Goal: Task Accomplishment & Management: Manage account settings

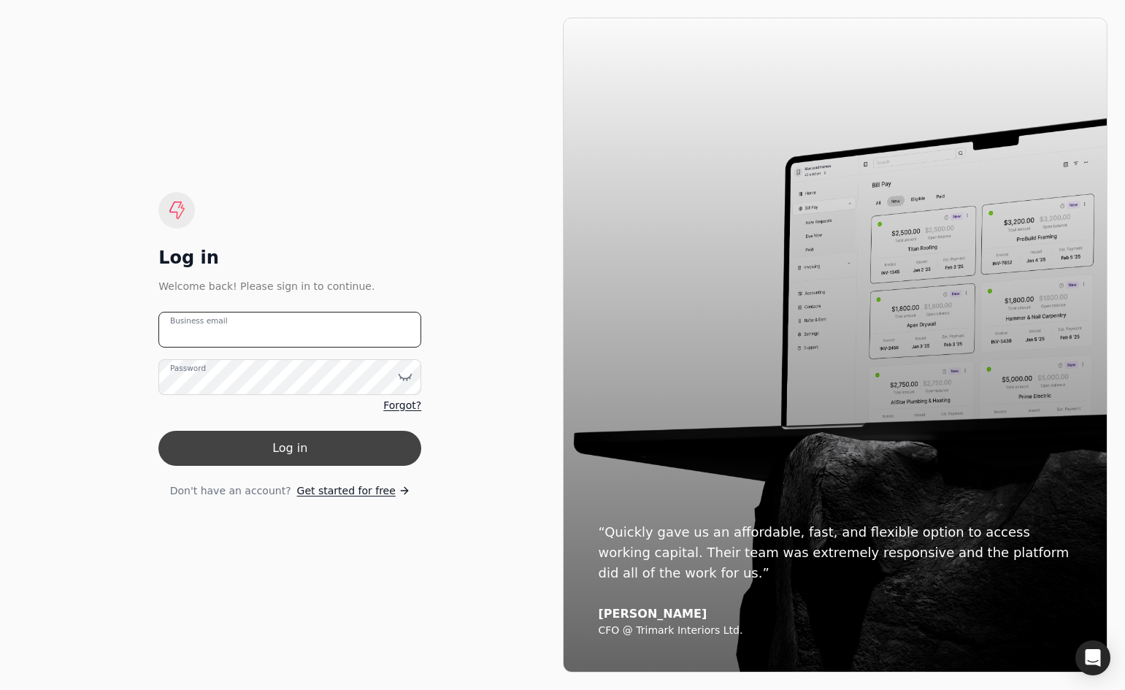
type email "[EMAIL_ADDRESS][DOMAIN_NAME]"
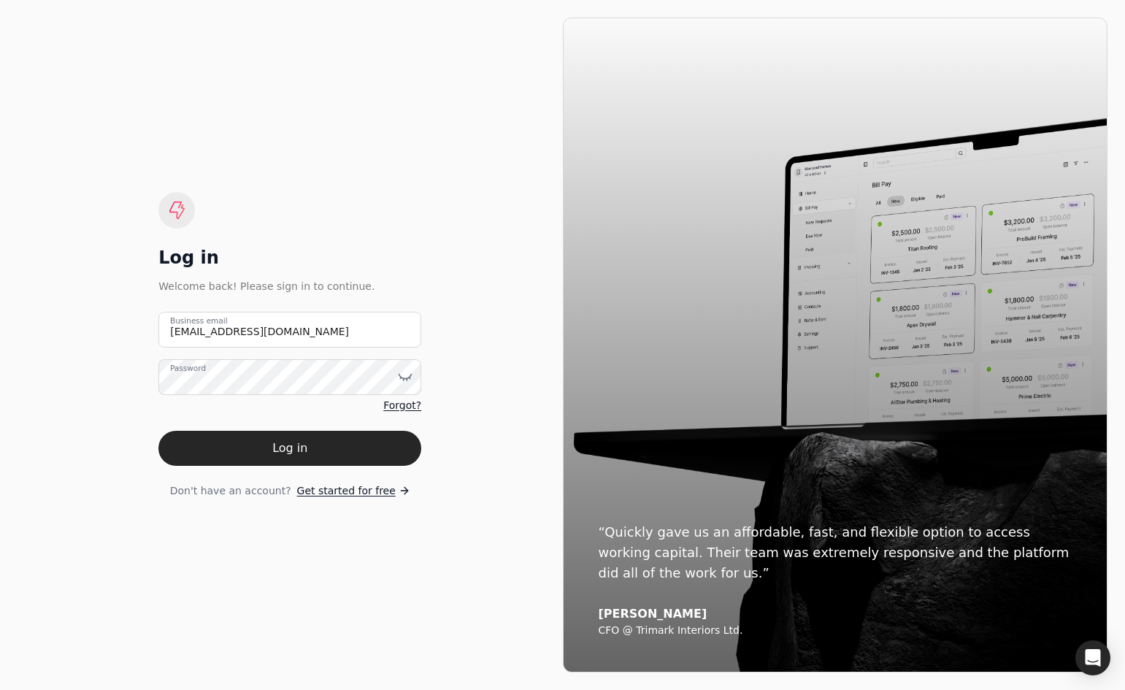
drag, startPoint x: 312, startPoint y: 453, endPoint x: 322, endPoint y: 445, distance: 12.4
click at [313, 453] on button "Log in" at bounding box center [289, 448] width 263 height 35
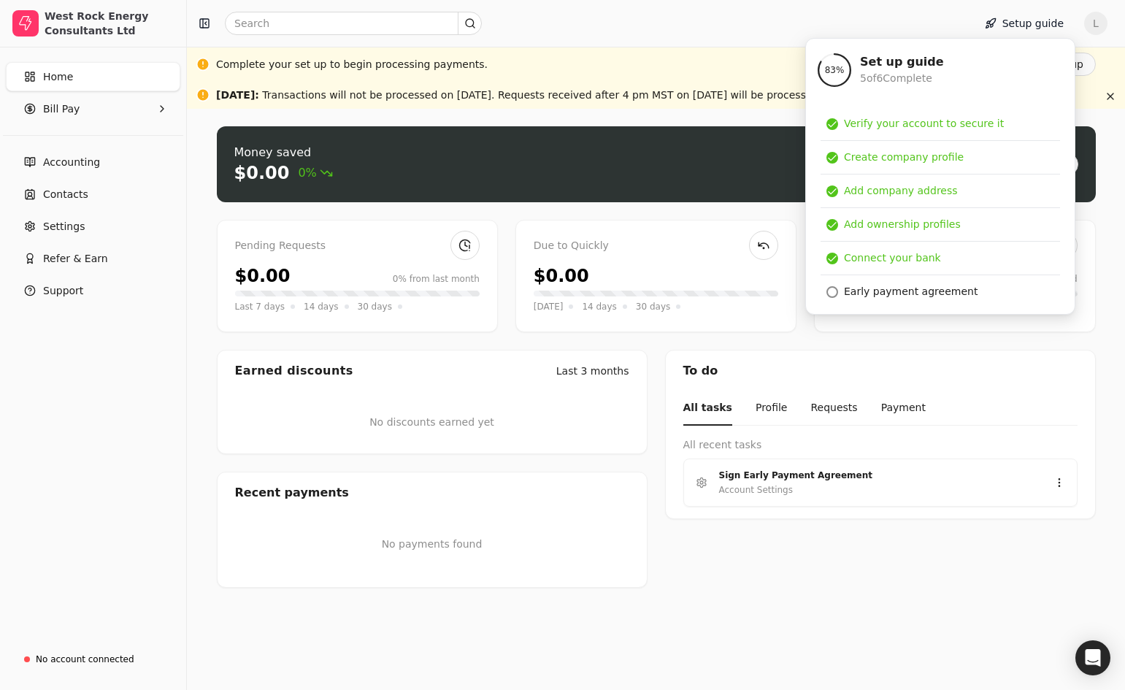
click at [987, 608] on div "Money saved $0.00 0% Approve bills Pay Pending Requests $0.00 0% from last mont…" at bounding box center [656, 399] width 938 height 581
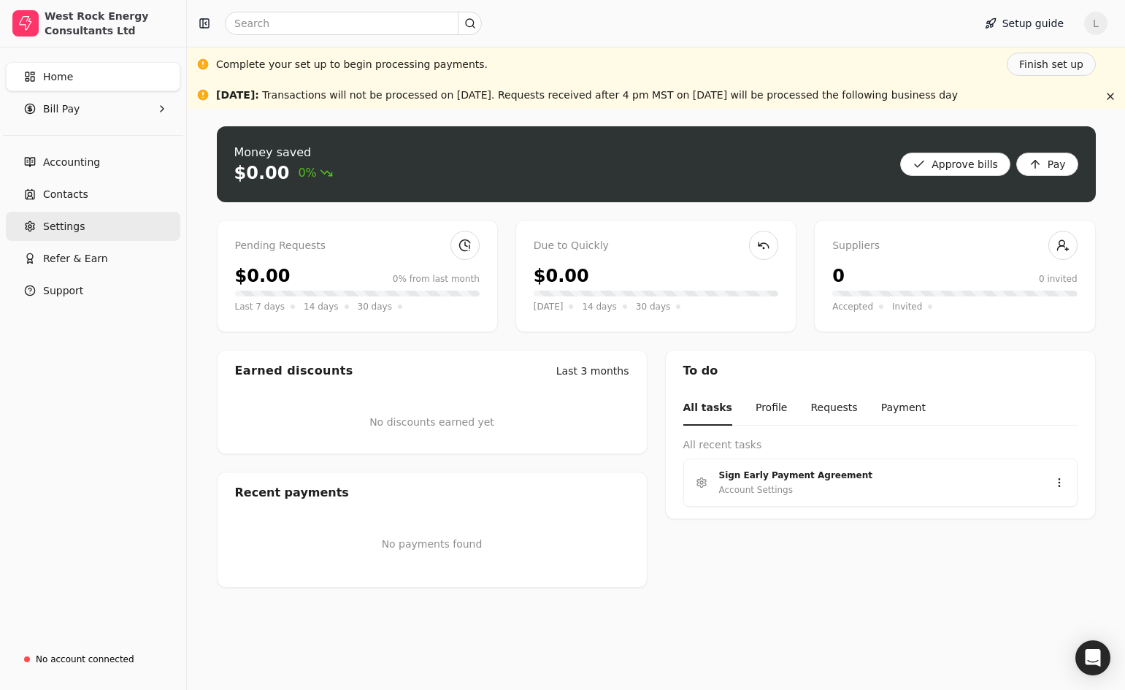
click at [66, 222] on span "Settings" at bounding box center [64, 226] width 42 height 15
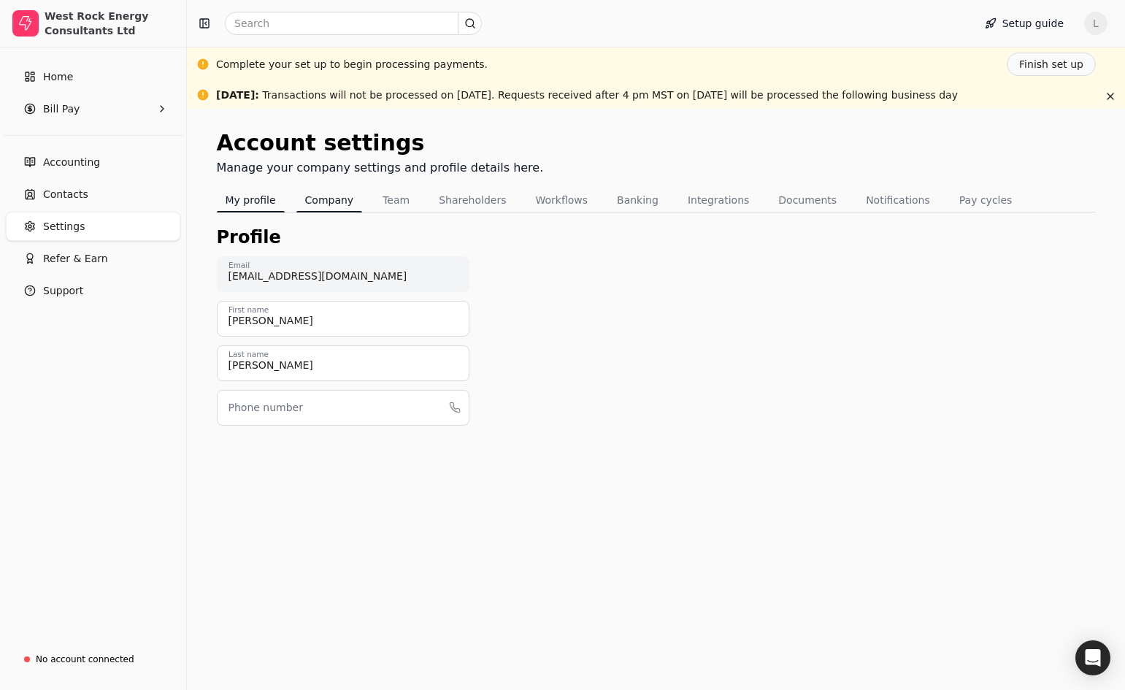
click at [327, 205] on button "Company" at bounding box center [329, 199] width 66 height 23
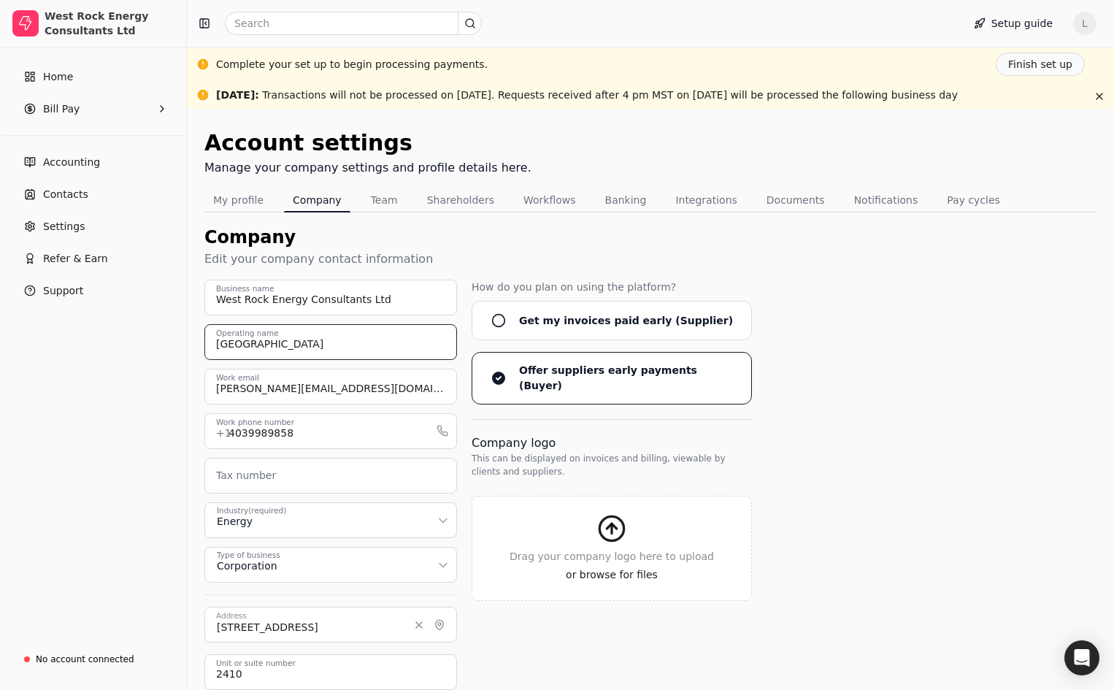
click at [299, 348] on input "[GEOGRAPHIC_DATA]" at bounding box center [330, 342] width 253 height 36
type input "West Rock Energy Consultants Ltd."
click at [903, 407] on div "West Rock Energy Consultants Ltd Business name West Rock Energy Consultants Ltd…" at bounding box center [650, 556] width 892 height 553
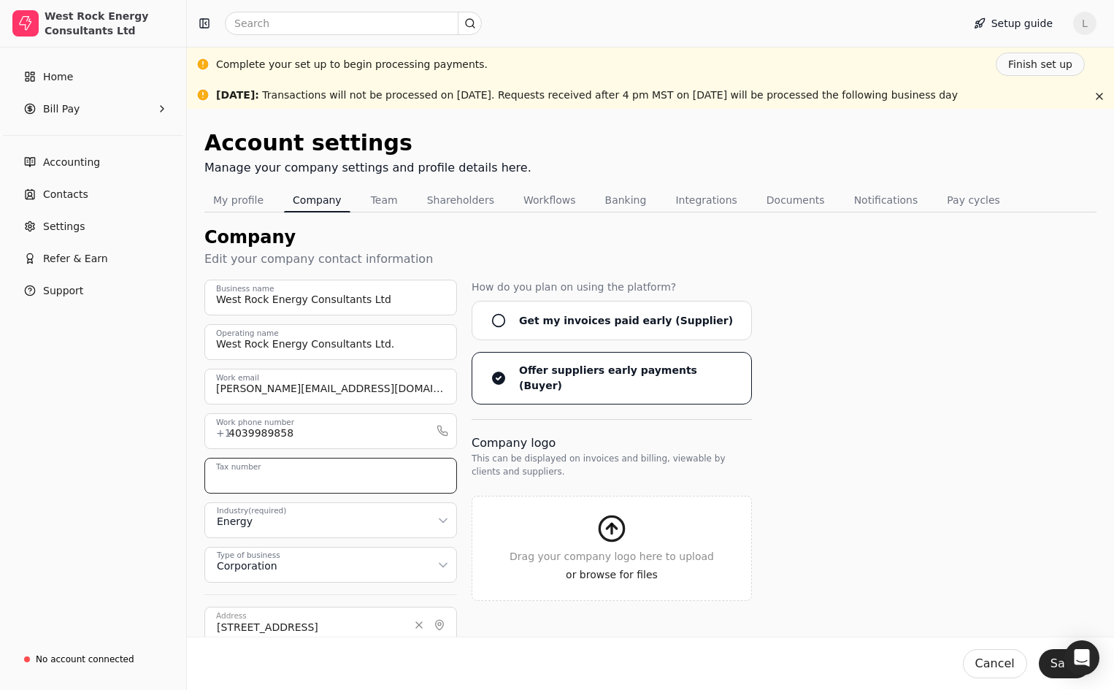
click at [321, 480] on input "Tax number" at bounding box center [330, 476] width 253 height 36
type input "83900192RT0001"
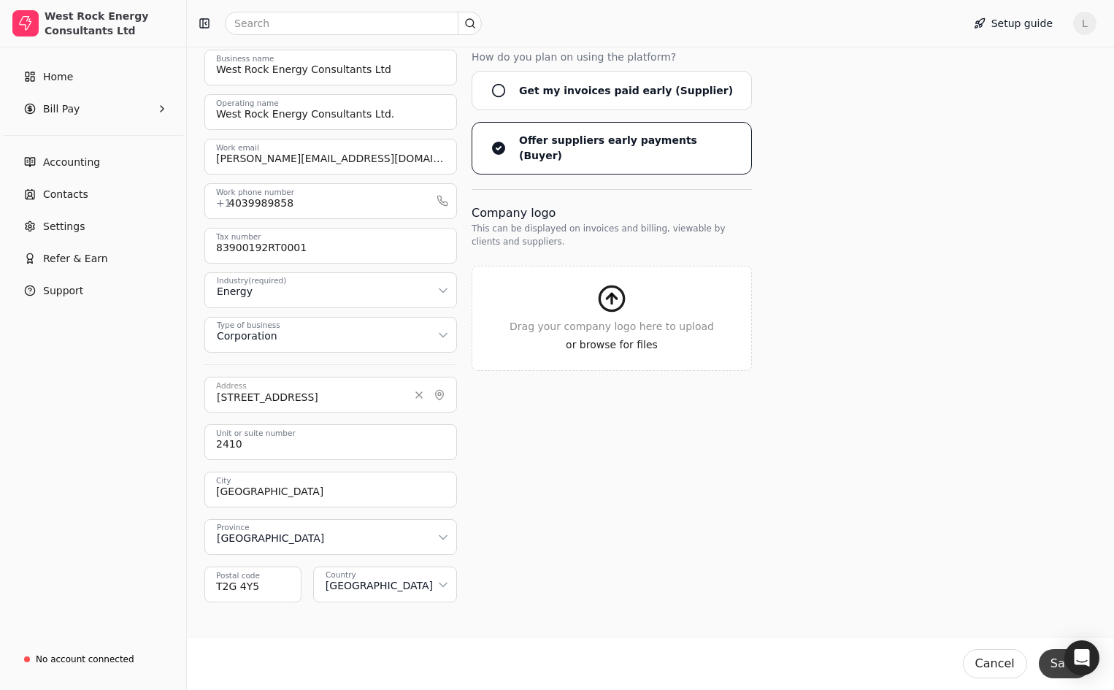
click at [1040, 661] on button "Save" at bounding box center [1065, 663] width 52 height 29
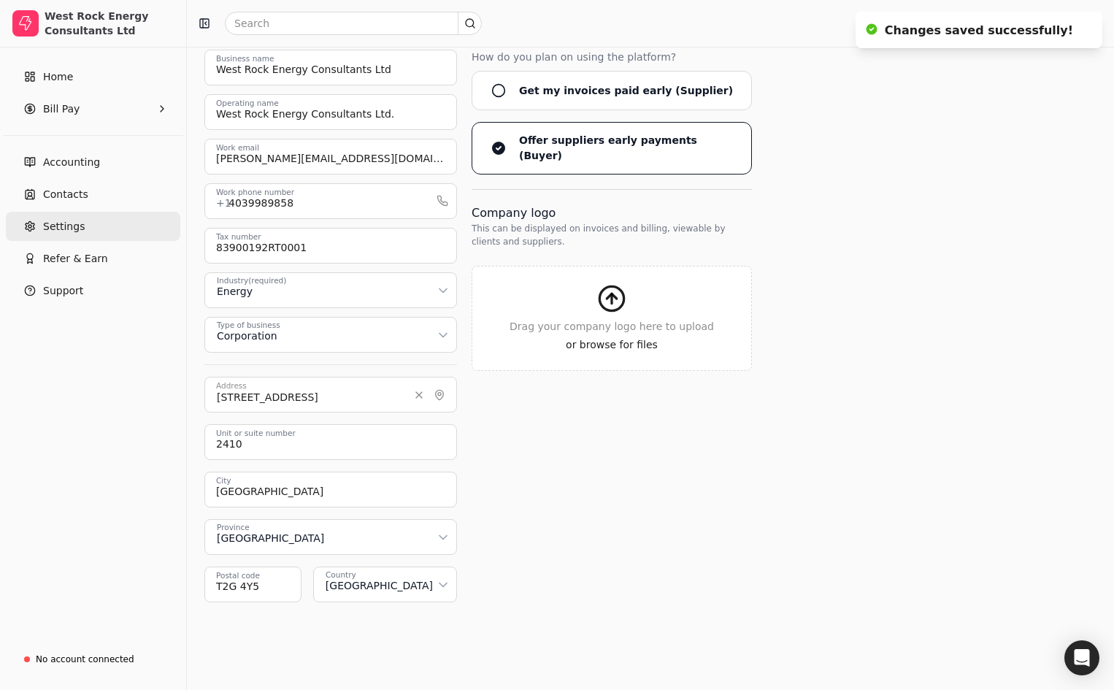
click at [62, 226] on span "Settings" at bounding box center [64, 226] width 42 height 15
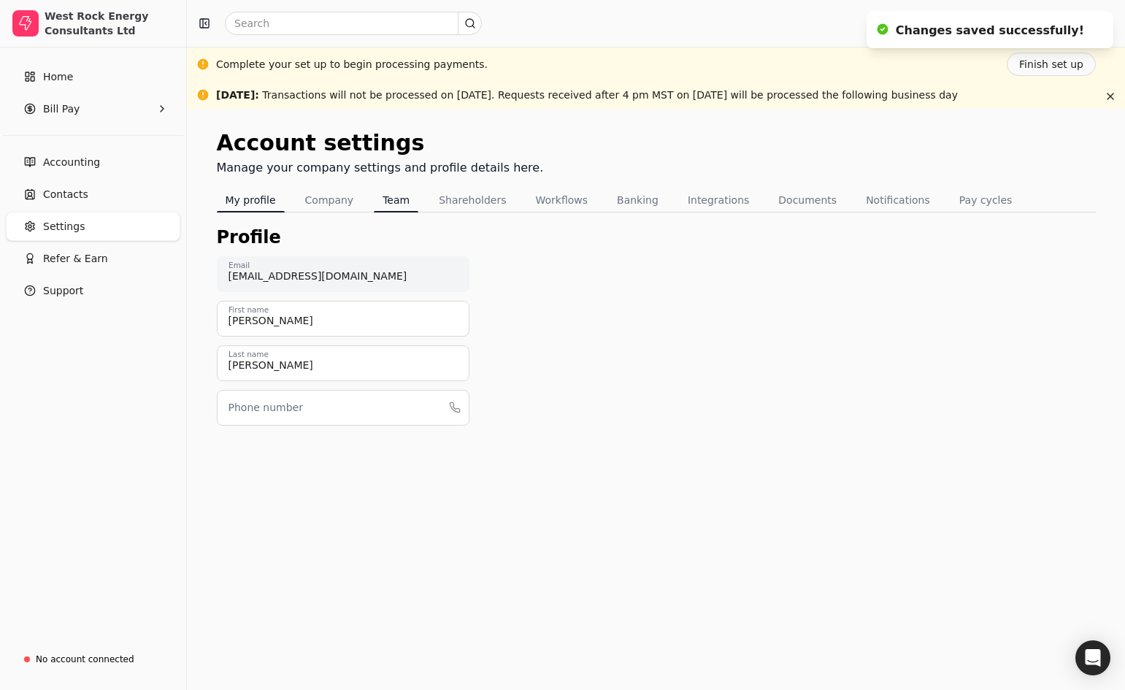
click at [383, 200] on button "Team" at bounding box center [396, 199] width 45 height 23
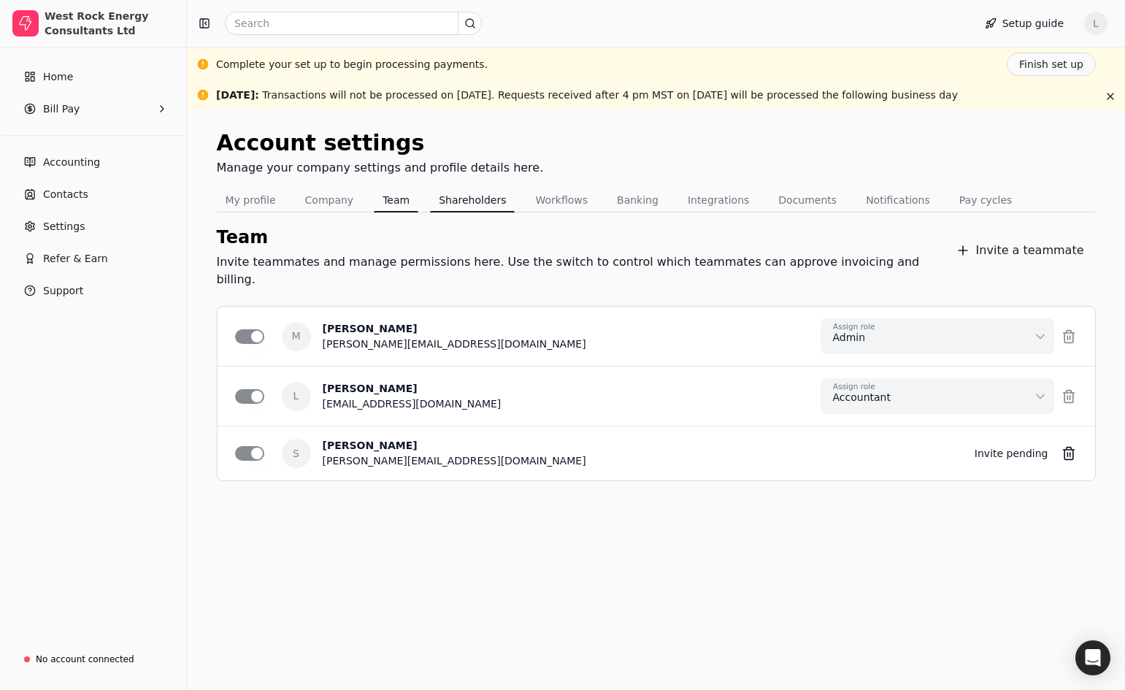
click at [471, 196] on button "Shareholders" at bounding box center [472, 199] width 85 height 23
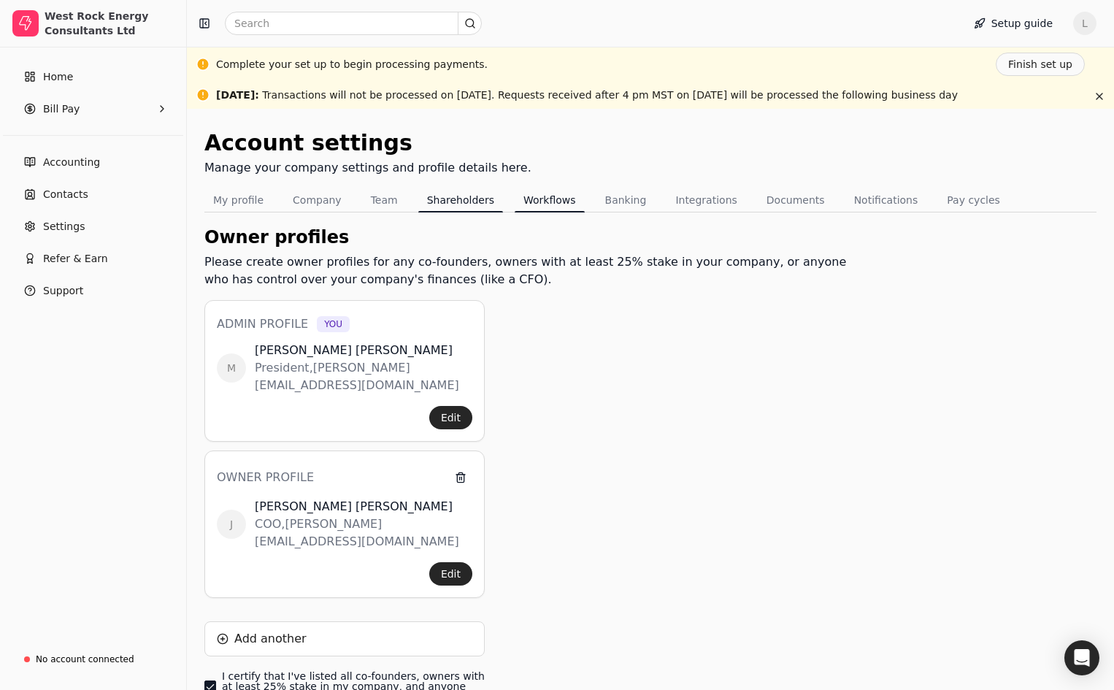
click at [549, 197] on button "Workflows" at bounding box center [550, 199] width 70 height 23
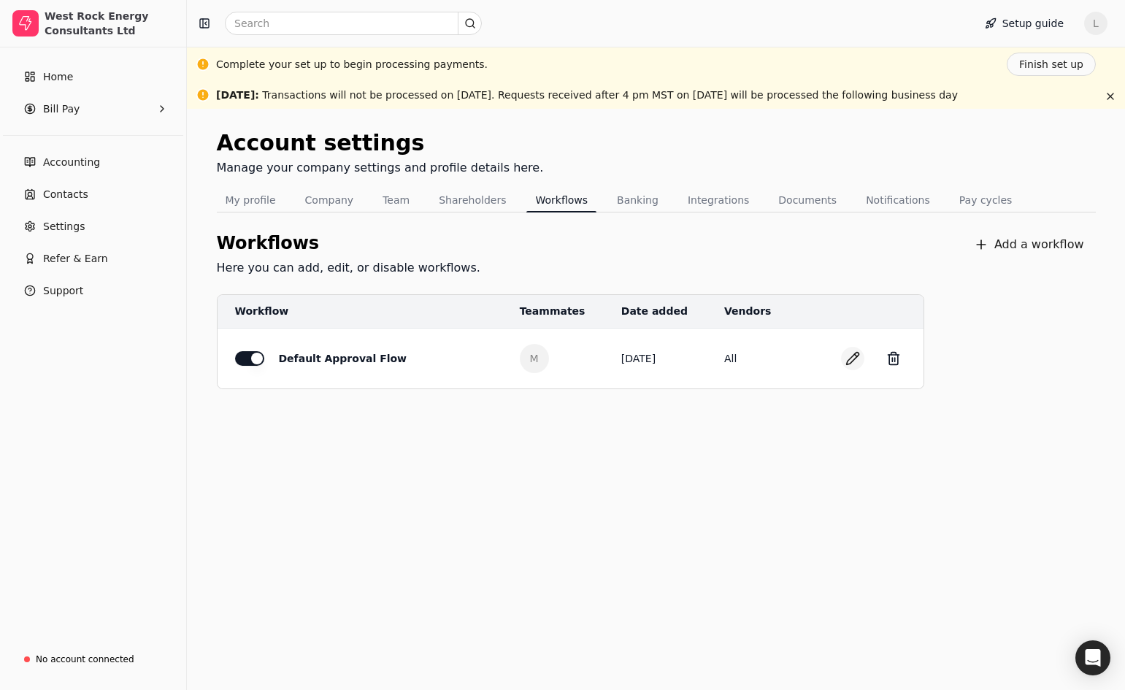
click at [848, 357] on button "button" at bounding box center [852, 358] width 23 height 23
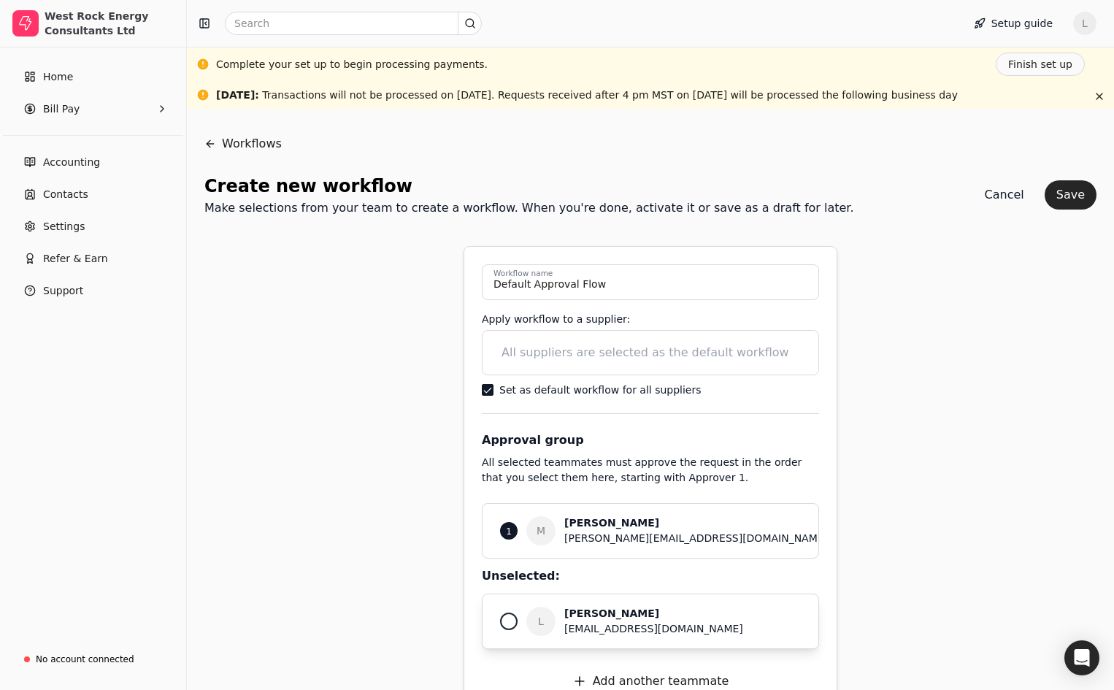
click at [513, 617] on div at bounding box center [509, 622] width 18 height 18
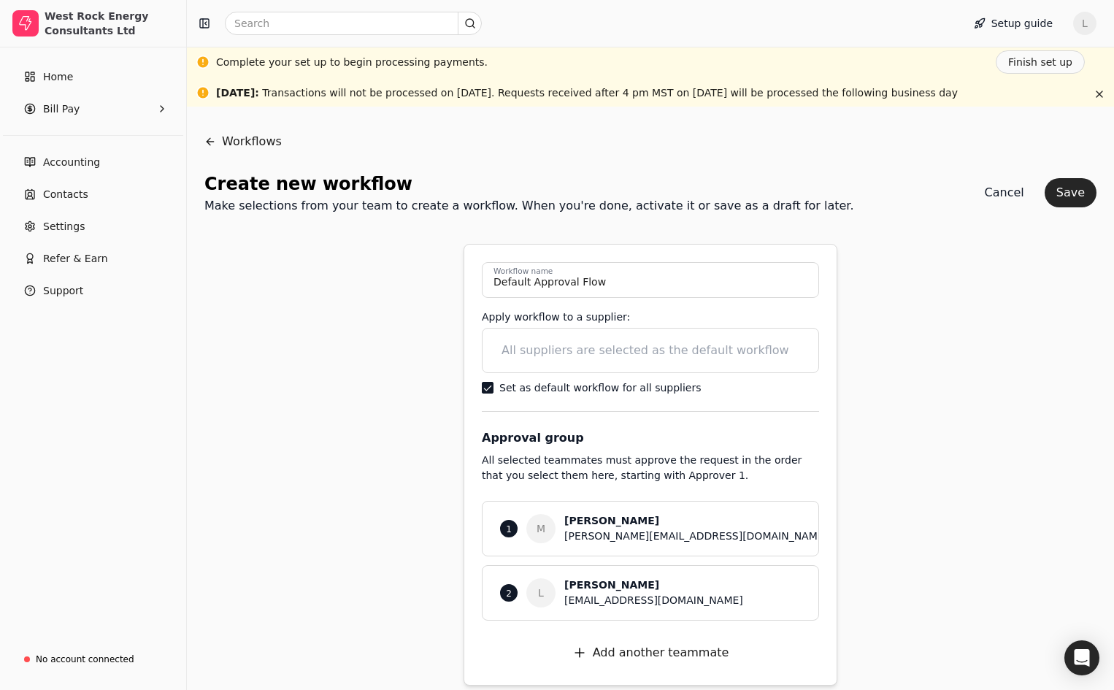
scroll to position [15, 0]
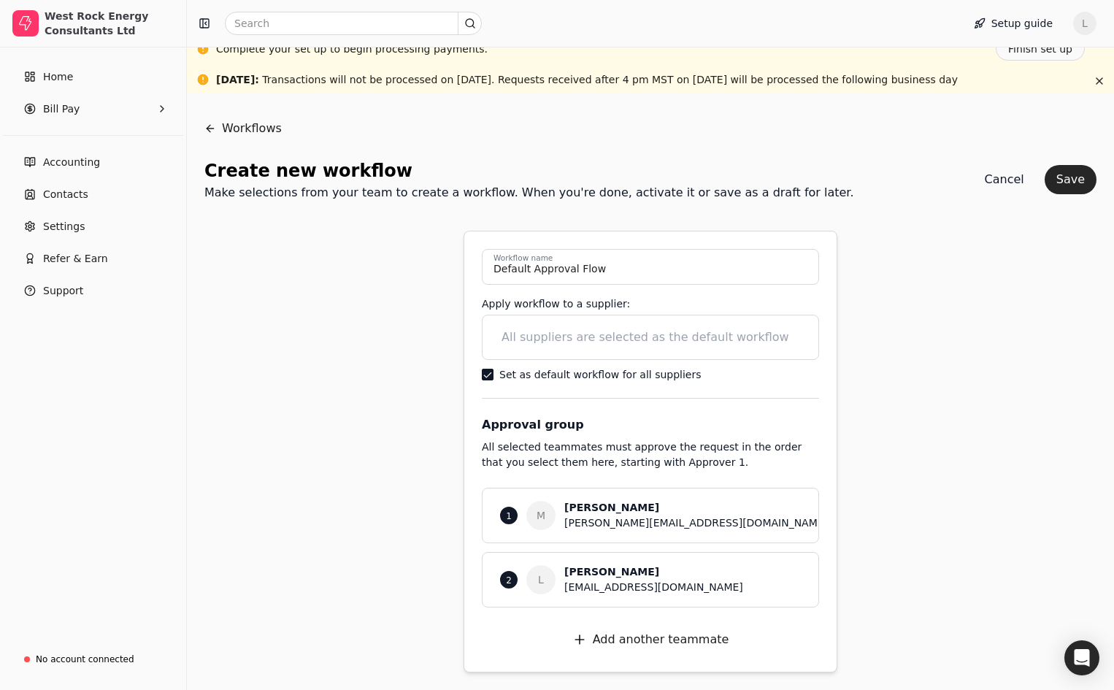
click at [975, 653] on div "Workflows Create new workflow Make selections from your team to create a workfl…" at bounding box center [650, 391] width 892 height 561
click at [1080, 173] on button "Save" at bounding box center [1071, 179] width 52 height 29
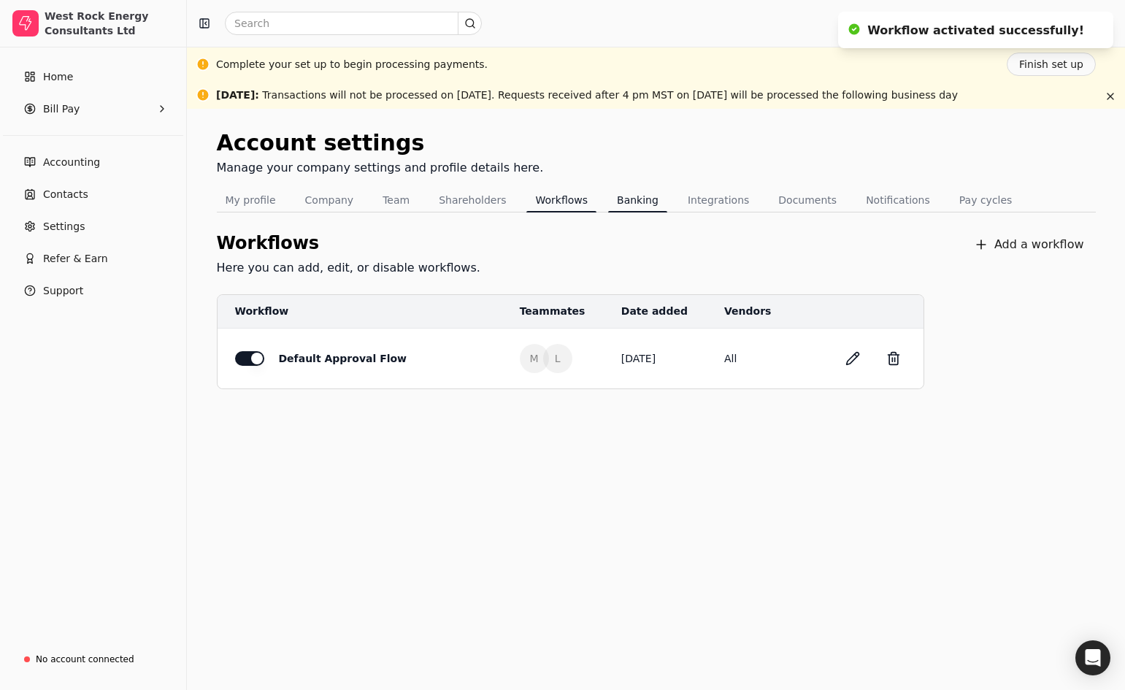
click at [615, 199] on button "Banking" at bounding box center [637, 199] width 59 height 23
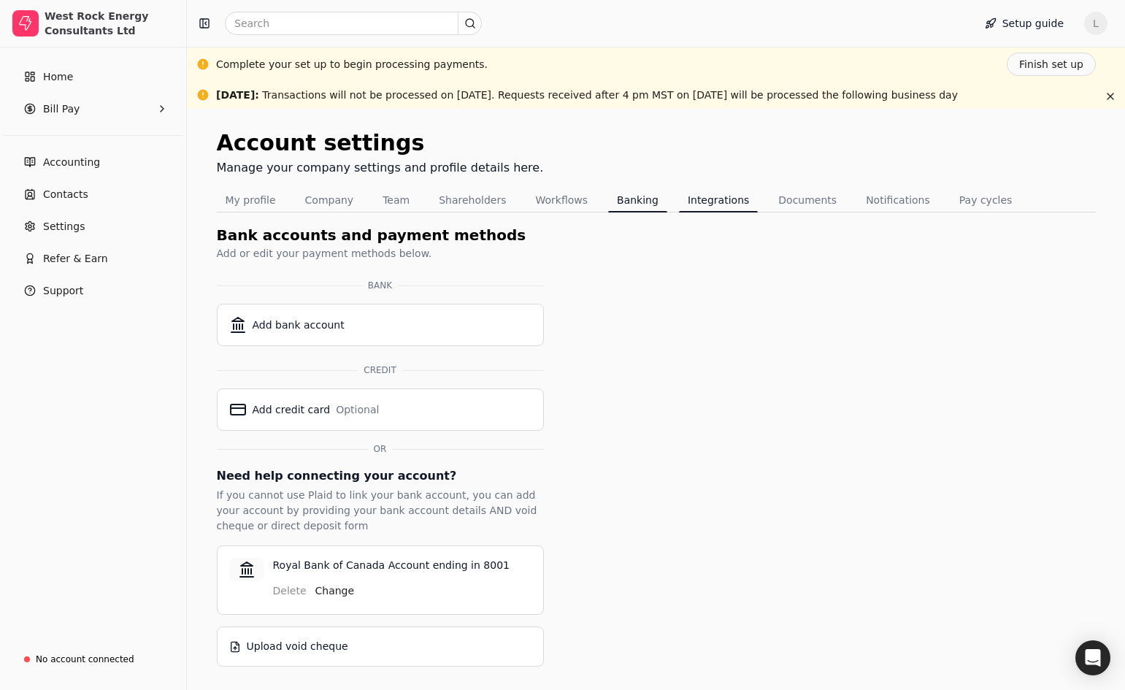
click at [703, 204] on button "Integrations" at bounding box center [718, 199] width 79 height 23
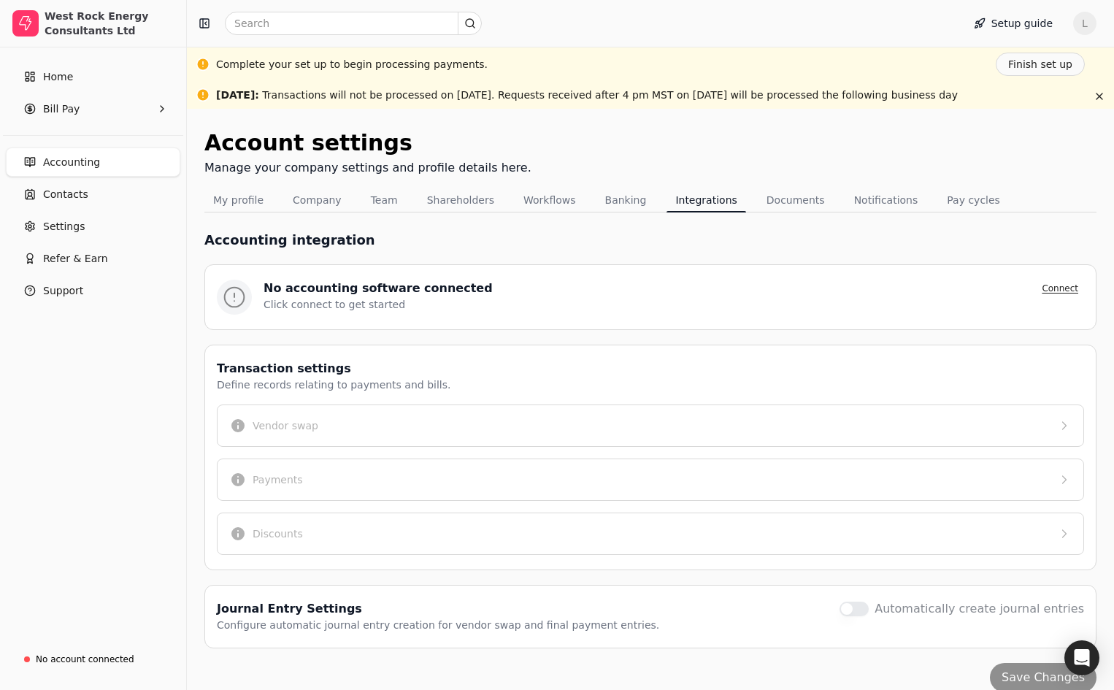
click at [1053, 288] on button "Connect" at bounding box center [1060, 289] width 48 height 18
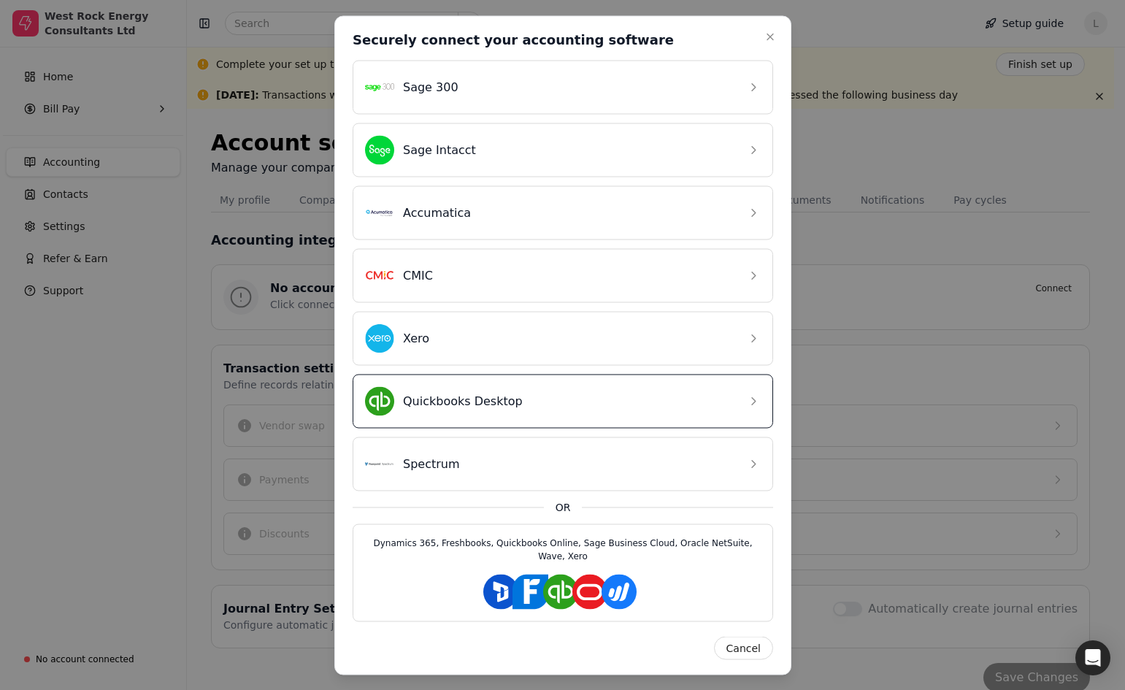
click at [452, 406] on div "Quickbooks Desktop" at bounding box center [551, 400] width 373 height 29
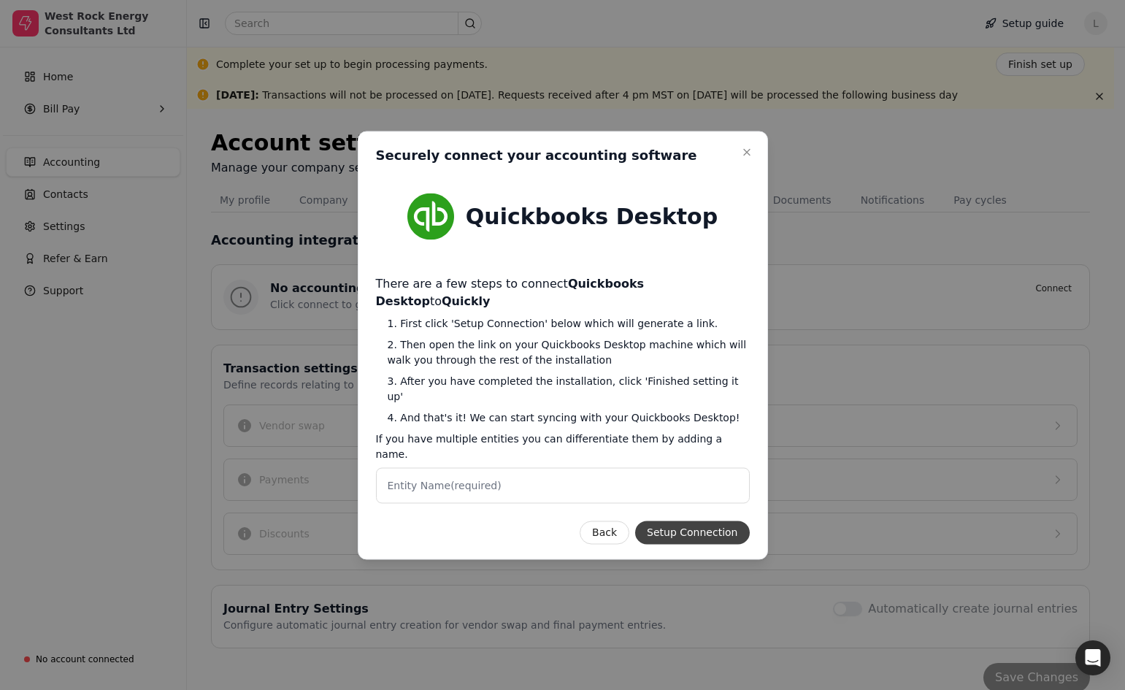
click at [690, 521] on button "Setup Connection" at bounding box center [692, 532] width 114 height 23
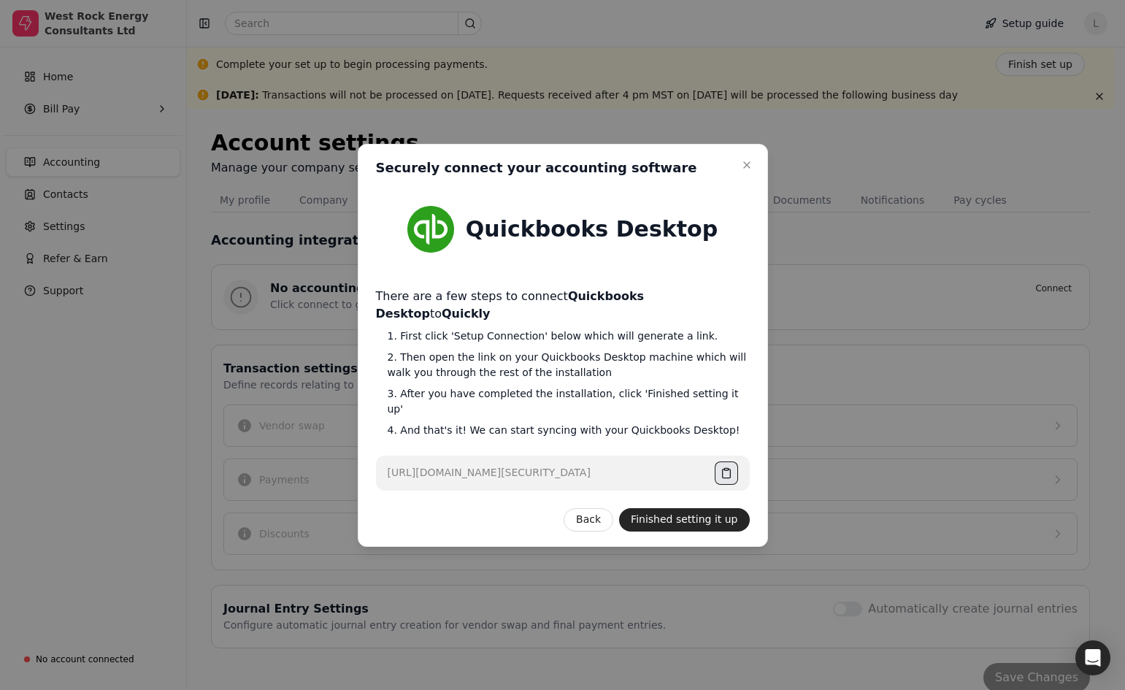
click at [724, 461] on button "button" at bounding box center [726, 472] width 23 height 23
drag, startPoint x: 387, startPoint y: 458, endPoint x: 761, endPoint y: 461, distance: 374.5
click at [761, 461] on div "Close Securely connect your accounting software Securely connect your accountin…" at bounding box center [563, 345] width 410 height 403
copy div "[URL][DOMAIN_NAME][SECURITY_DATA]"
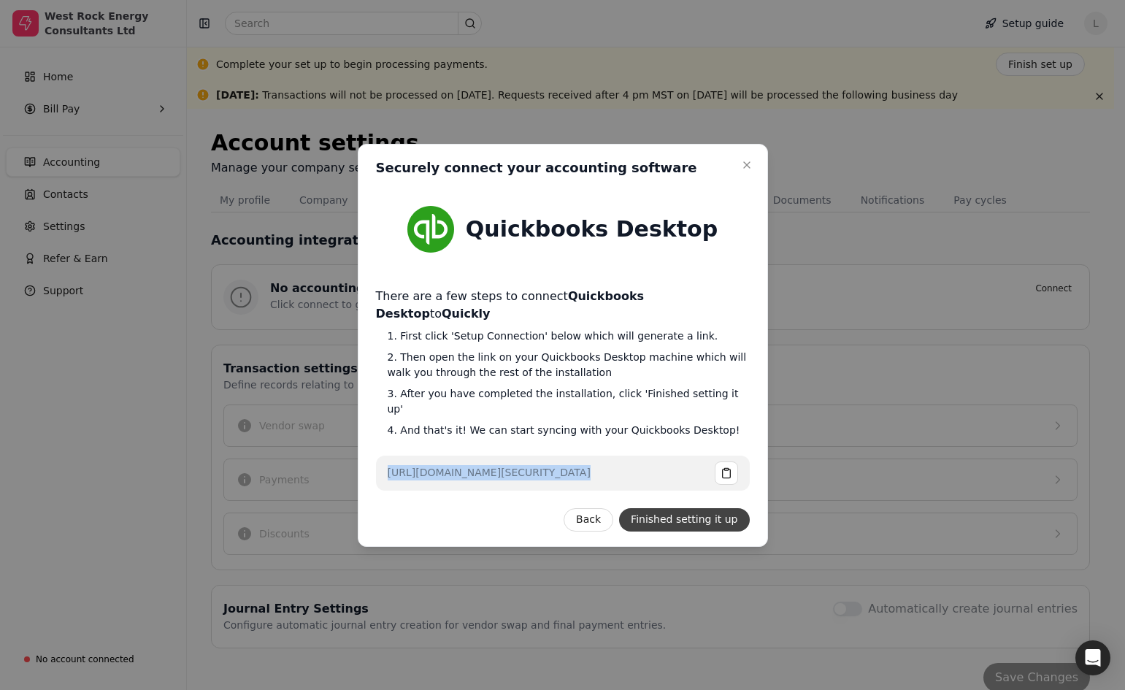
click at [696, 508] on button "Finished setting it up" at bounding box center [684, 519] width 130 height 23
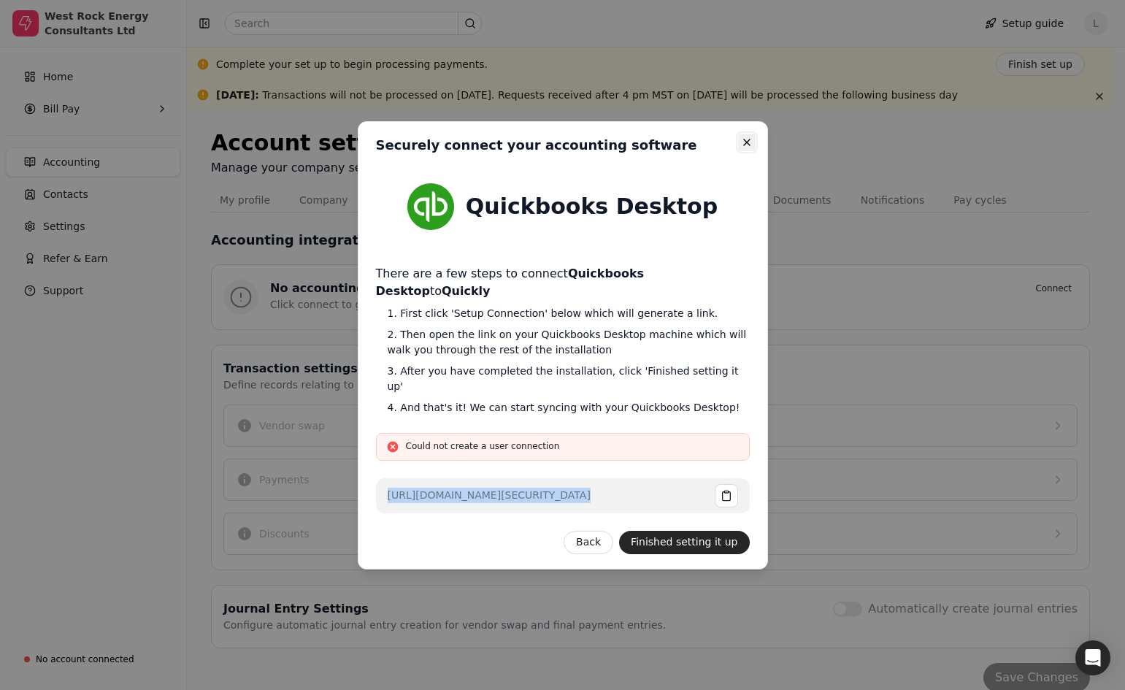
click at [745, 148] on icon "button" at bounding box center [747, 143] width 12 height 12
